Goal: Information Seeking & Learning: Learn about a topic

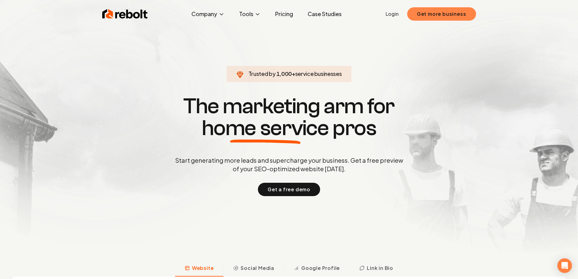
click at [444, 15] on button "Get more business" at bounding box center [441, 13] width 69 height 13
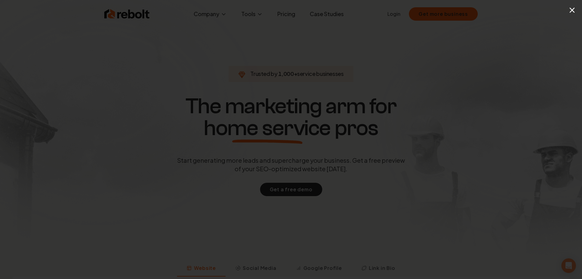
click at [574, 10] on button "×" at bounding box center [573, 10] width 8 height 14
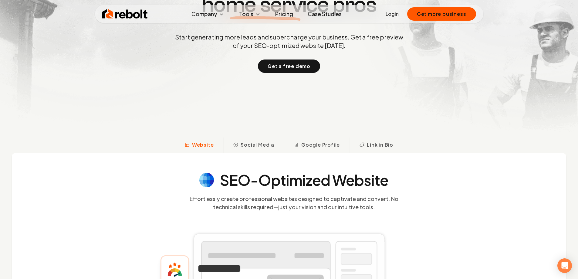
scroll to position [91, 0]
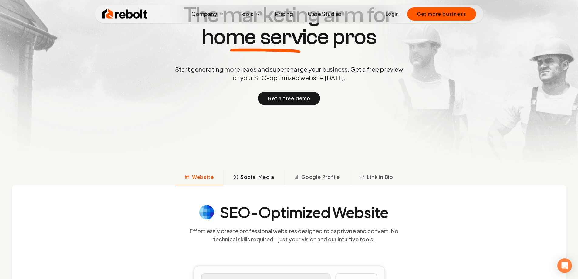
click at [250, 177] on span "Social Media" at bounding box center [258, 176] width 34 height 7
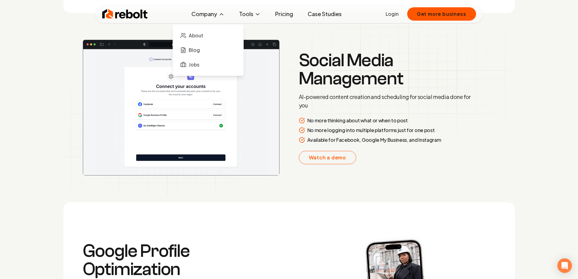
scroll to position [898, 0]
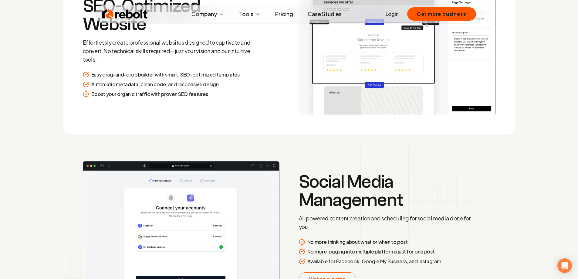
click at [284, 15] on link "Pricing" at bounding box center [284, 14] width 28 height 12
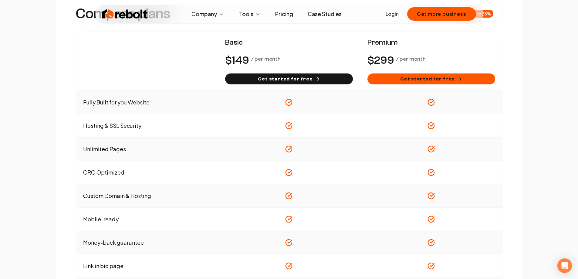
scroll to position [303, 0]
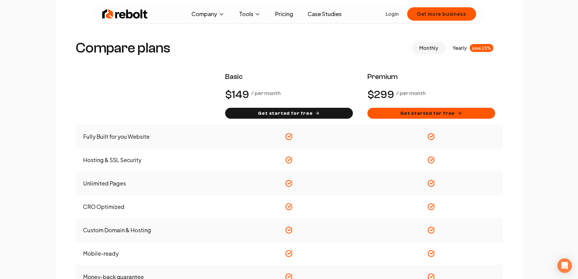
click at [454, 47] on span "yearly" at bounding box center [460, 47] width 14 height 7
click at [425, 48] on span "monthly" at bounding box center [428, 48] width 19 height 6
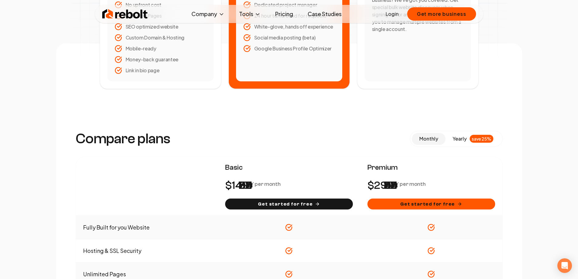
scroll to position [212, 0]
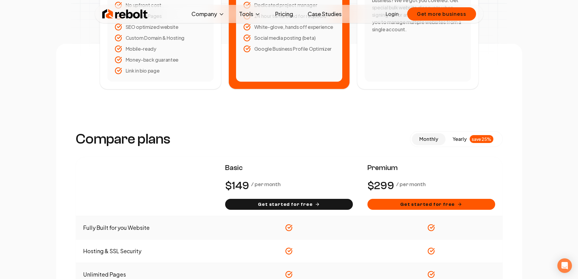
click at [321, 13] on link "Case Studies" at bounding box center [325, 14] width 44 height 12
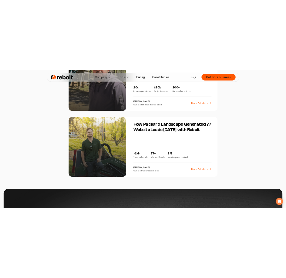
scroll to position [1001, 0]
